Goal: Task Accomplishment & Management: Manage account settings

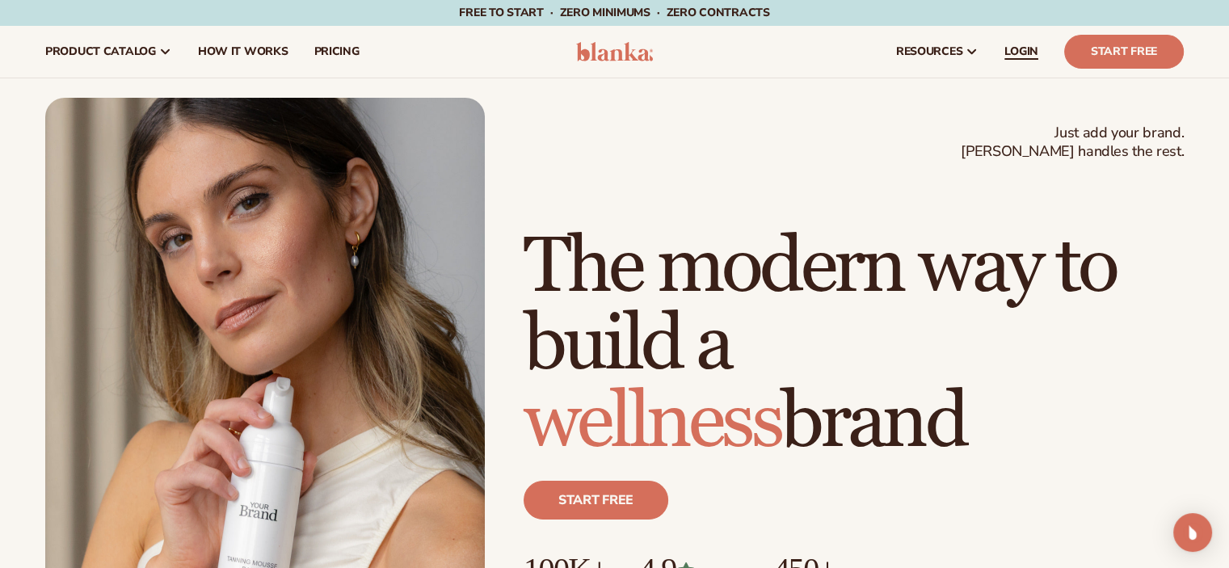
click at [1022, 45] on span "LOGIN" at bounding box center [1021, 51] width 34 height 13
